Goal: Transaction & Acquisition: Register for event/course

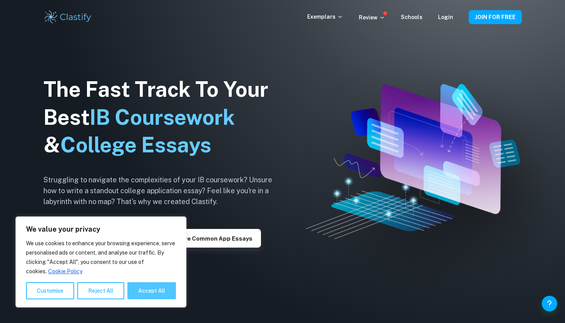
click at [157, 290] on button "Accept All" at bounding box center [151, 290] width 49 height 17
checkbox input "true"
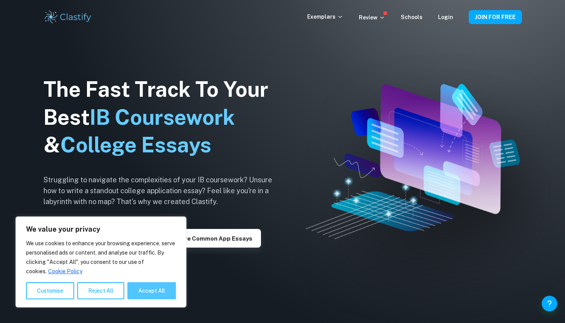
checkbox input "true"
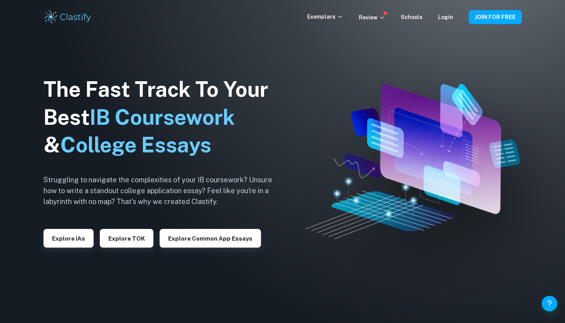
click at [503, 24] on div "Exemplars Review Schools Login JOIN FOR FREE" at bounding box center [282, 17] width 497 height 16
click at [507, 19] on button "JOIN FOR FREE" at bounding box center [494, 17] width 53 height 14
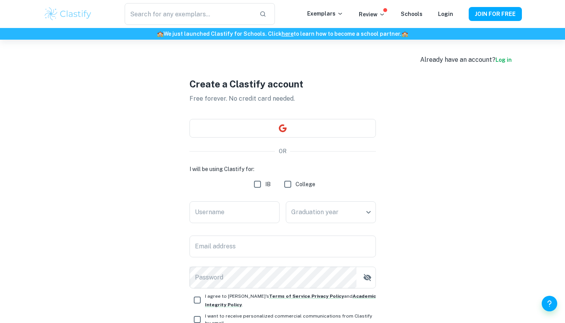
click at [352, 138] on div "Create a Clastify account Free forever. No credit card needed. OR I will be usi…" at bounding box center [282, 213] width 186 height 346
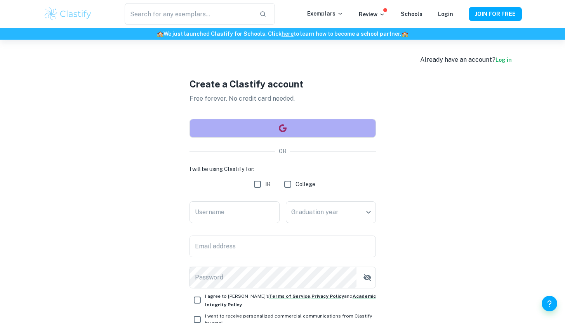
click at [349, 129] on button "button" at bounding box center [282, 128] width 186 height 19
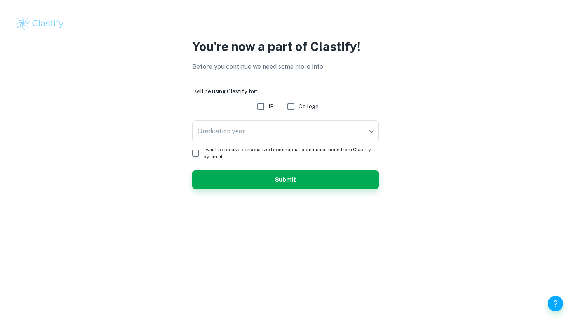
click at [256, 105] on input "IB" at bounding box center [261, 107] width 16 height 16
checkbox input "true"
click at [270, 122] on body "We value your privacy We use cookies to enhance your browsing experience, serve…" at bounding box center [285, 161] width 571 height 323
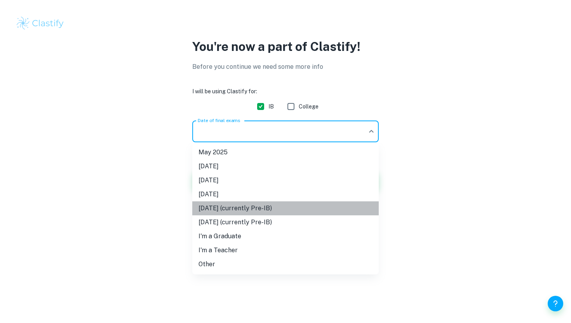
click at [287, 206] on li "May 2027 (currently Pre-IB)" at bounding box center [285, 208] width 186 height 14
type input "M27"
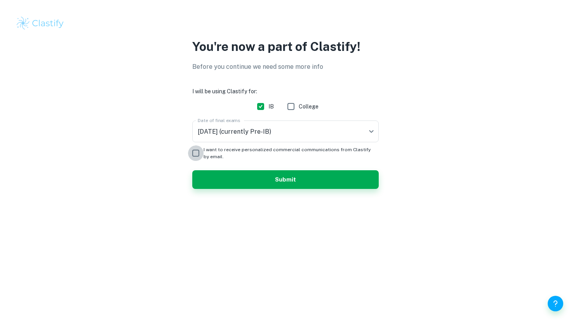
click at [195, 153] on input "I want to receive personalized commercial communications from Clastify by email." at bounding box center [196, 153] width 16 height 16
checkbox input "true"
click at [235, 178] on button "Submit" at bounding box center [285, 179] width 186 height 19
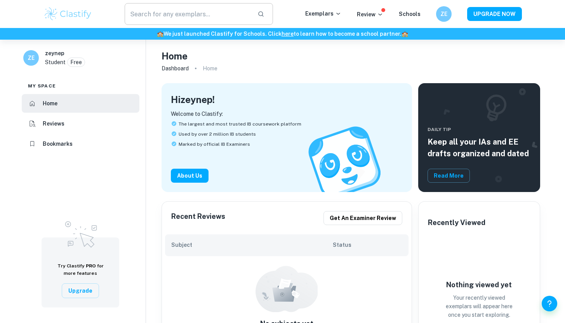
click at [202, 16] on input "text" at bounding box center [188, 14] width 127 height 22
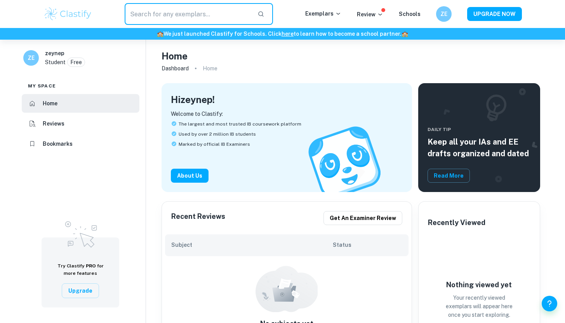
type input "c"
type input "biology ıa"
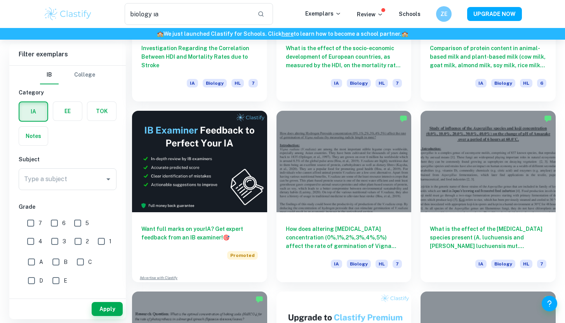
scroll to position [1227, 0]
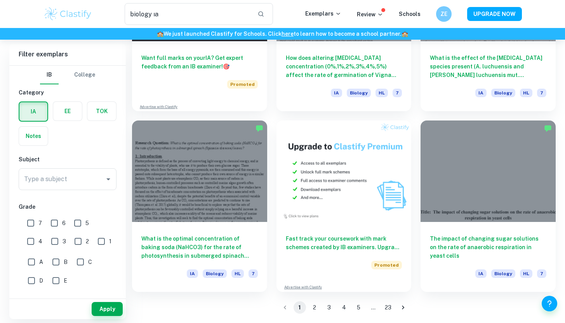
click at [31, 225] on input "7" at bounding box center [31, 223] width 16 height 16
checkbox input "true"
click at [62, 113] on label "button" at bounding box center [67, 111] width 29 height 19
click at [0, 0] on input "radio" at bounding box center [0, 0] width 0 height 0
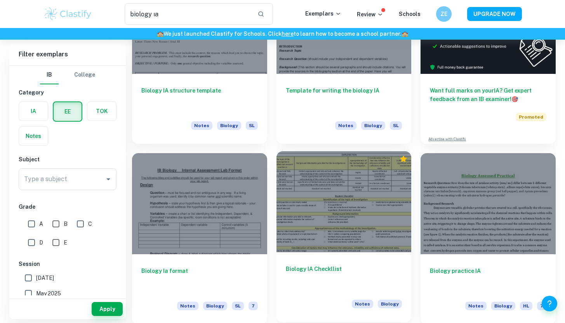
scroll to position [111, 0]
